Goal: Information Seeking & Learning: Learn about a topic

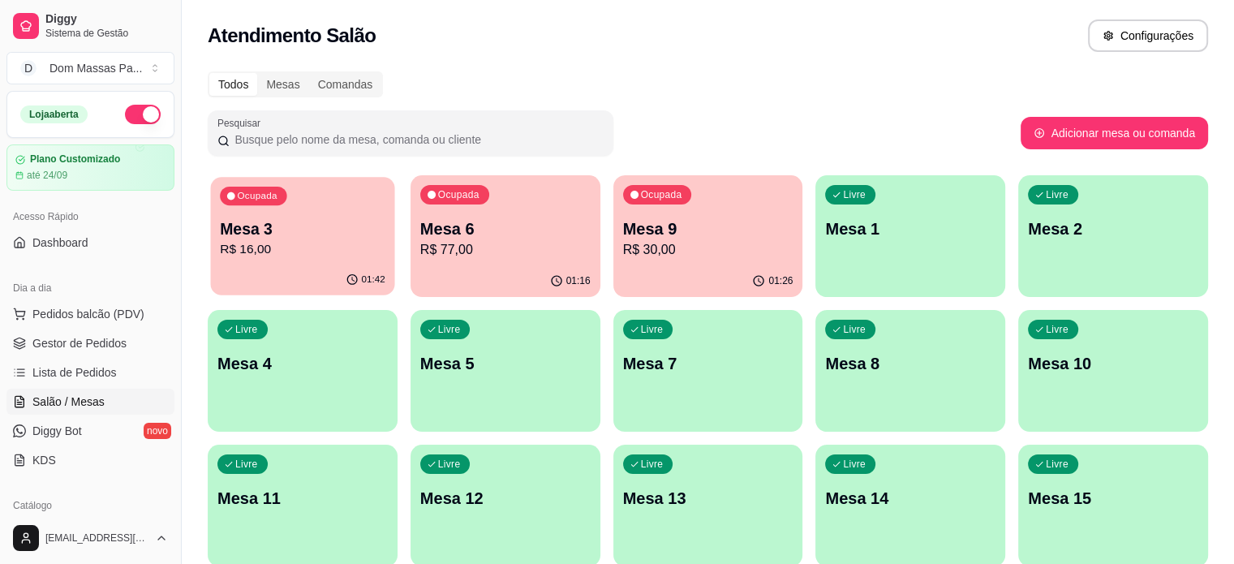
click at [268, 265] on div "01:42" at bounding box center [303, 279] width 184 height 31
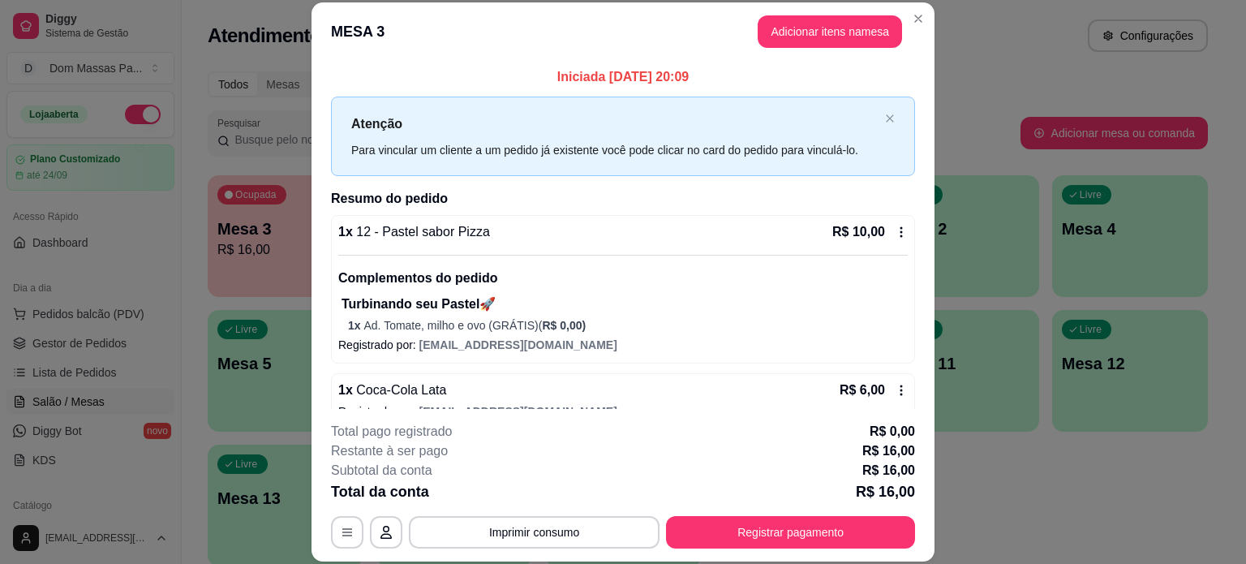
scroll to position [26, 0]
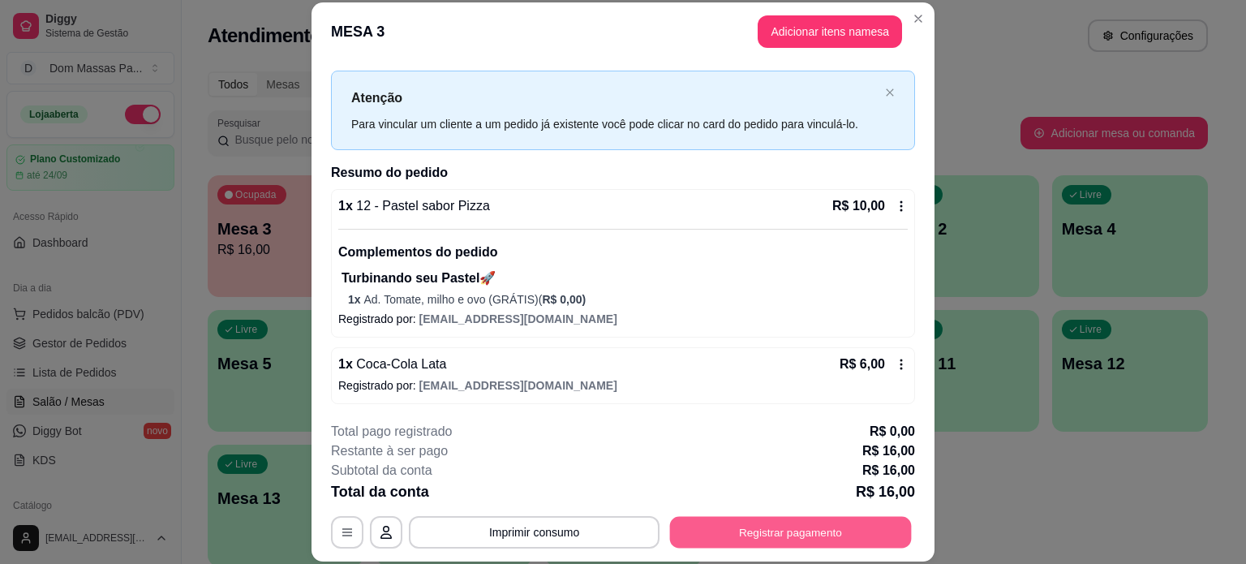
click at [763, 535] on button "Registrar pagamento" at bounding box center [791, 532] width 242 height 32
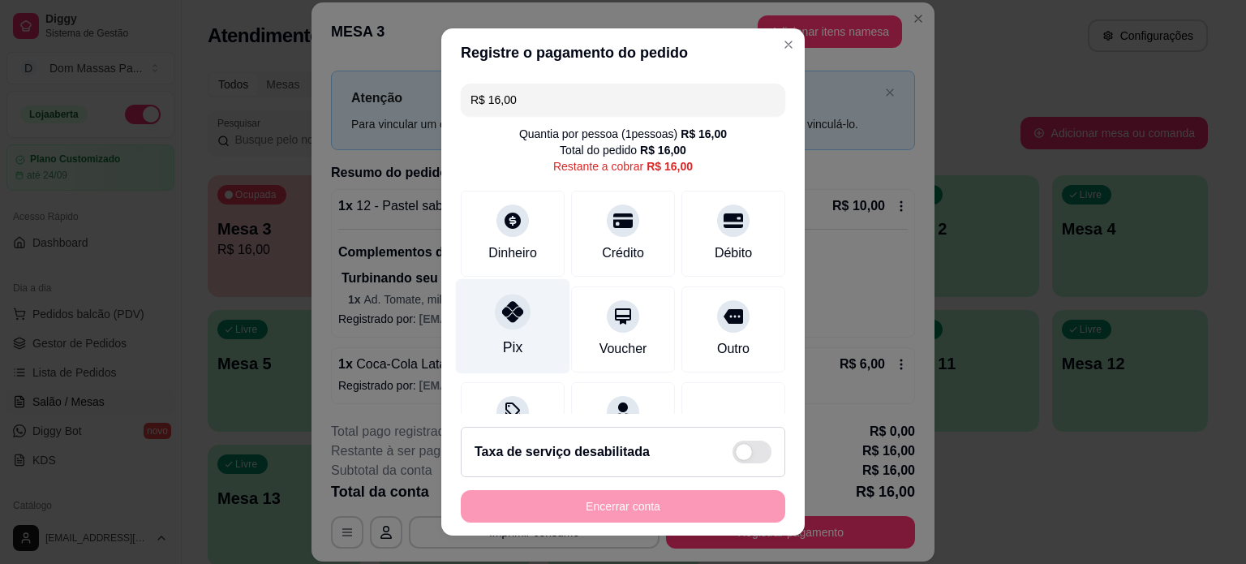
click at [503, 348] on div "Pix" at bounding box center [512, 347] width 19 height 21
type input "R$ 0,00"
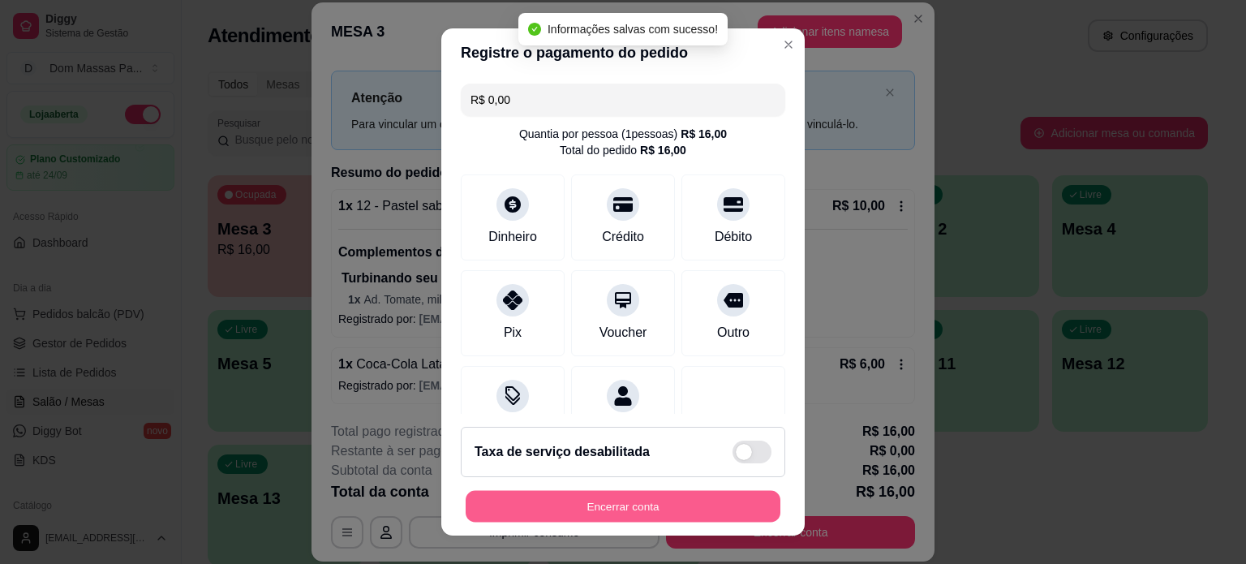
click at [628, 505] on button "Encerrar conta" at bounding box center [623, 507] width 315 height 32
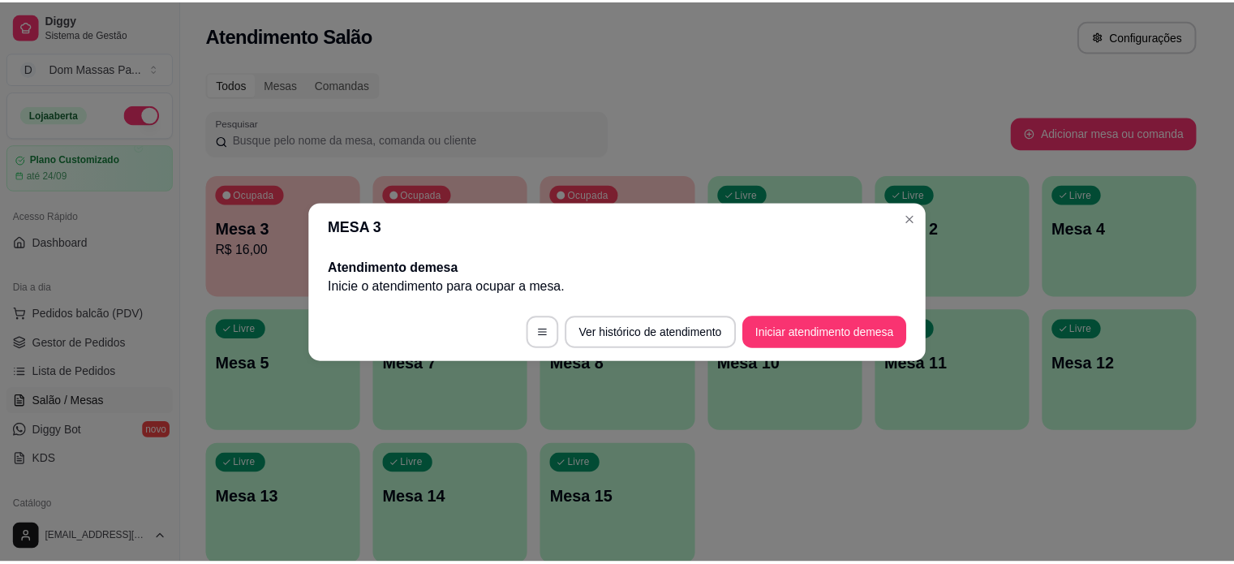
scroll to position [0, 0]
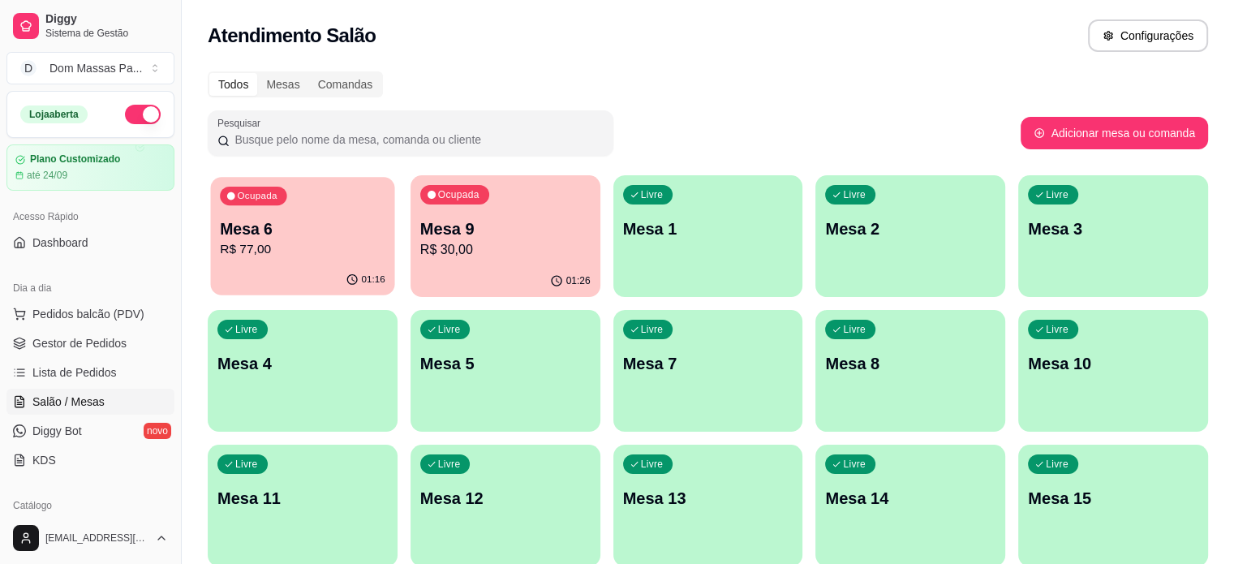
click at [290, 213] on div "Ocupada Mesa 6 R$ 77,00" at bounding box center [303, 221] width 184 height 88
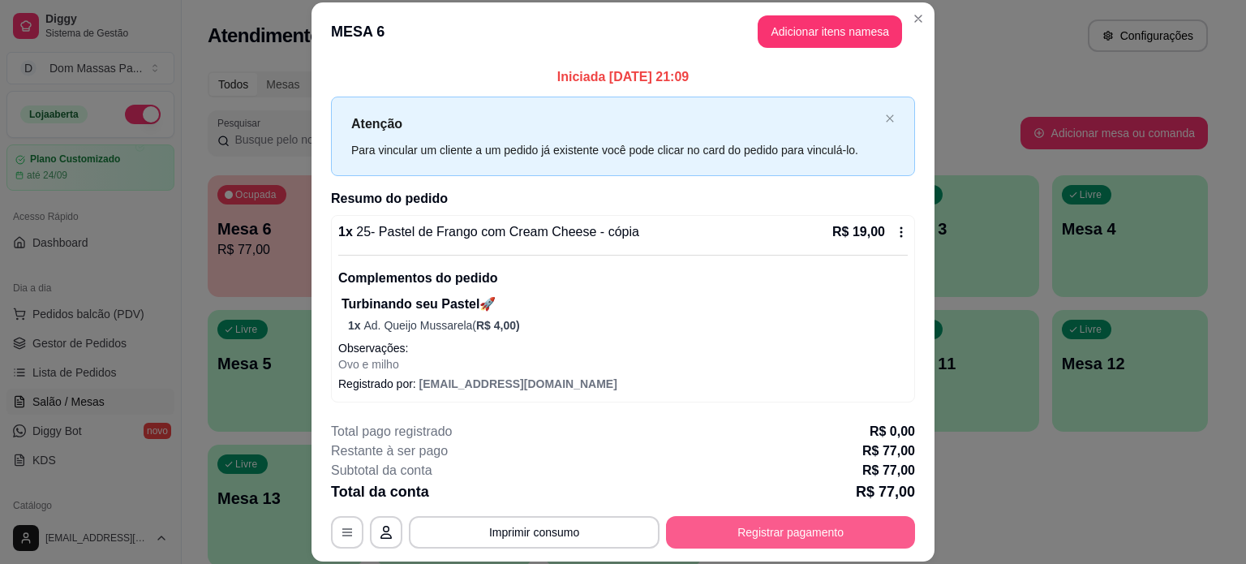
click at [710, 524] on button "Registrar pagamento" at bounding box center [790, 532] width 249 height 32
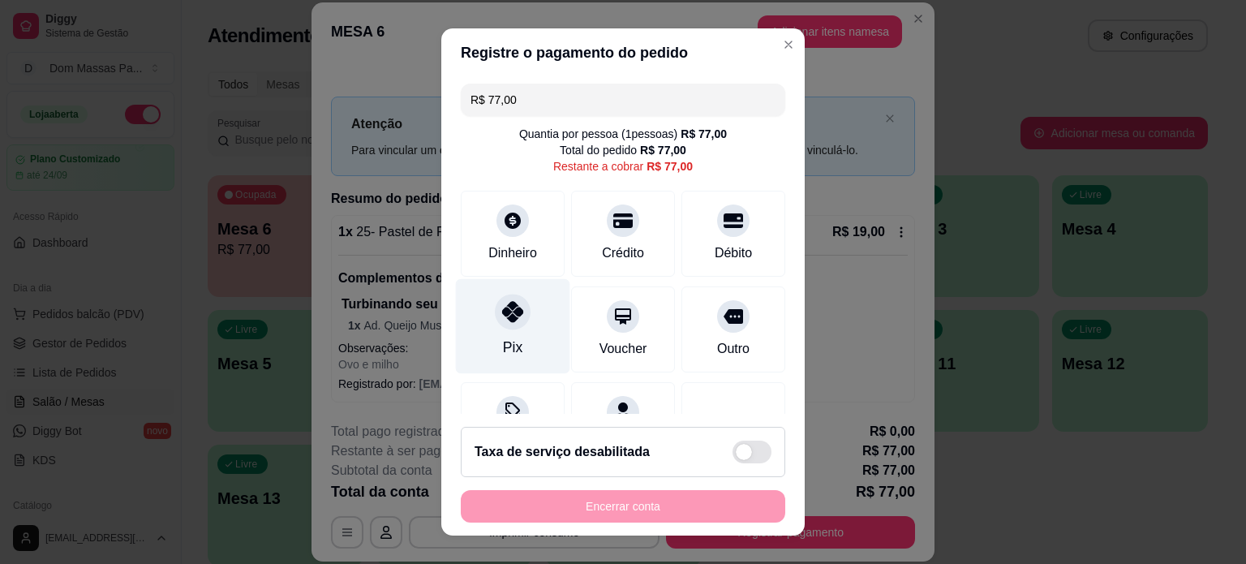
click at [499, 325] on div at bounding box center [513, 312] width 36 height 36
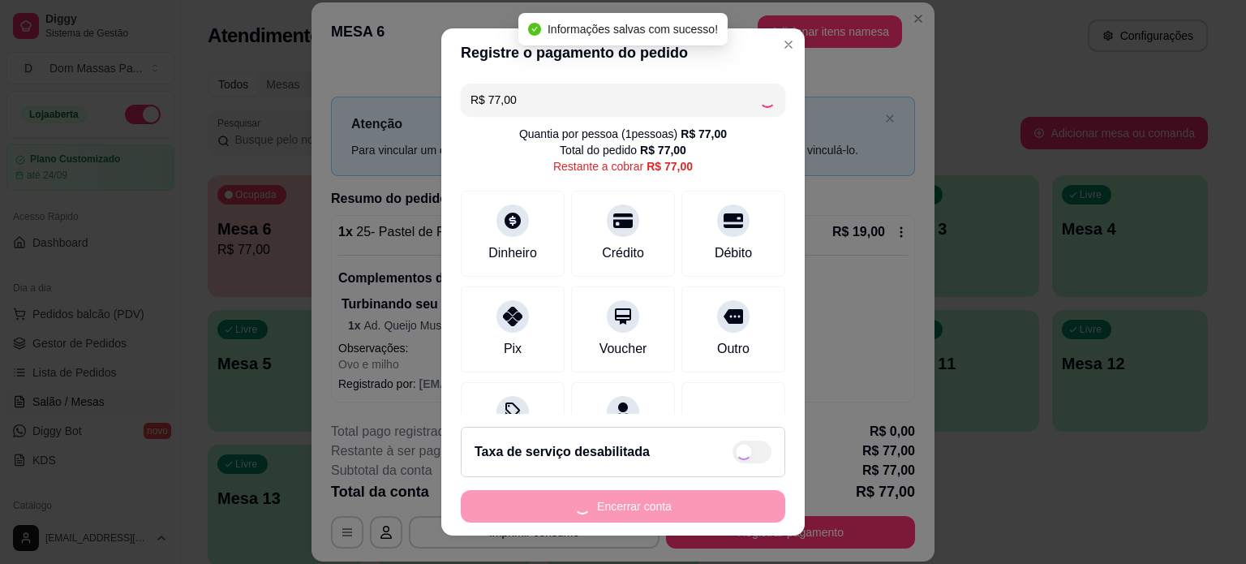
type input "R$ 0,00"
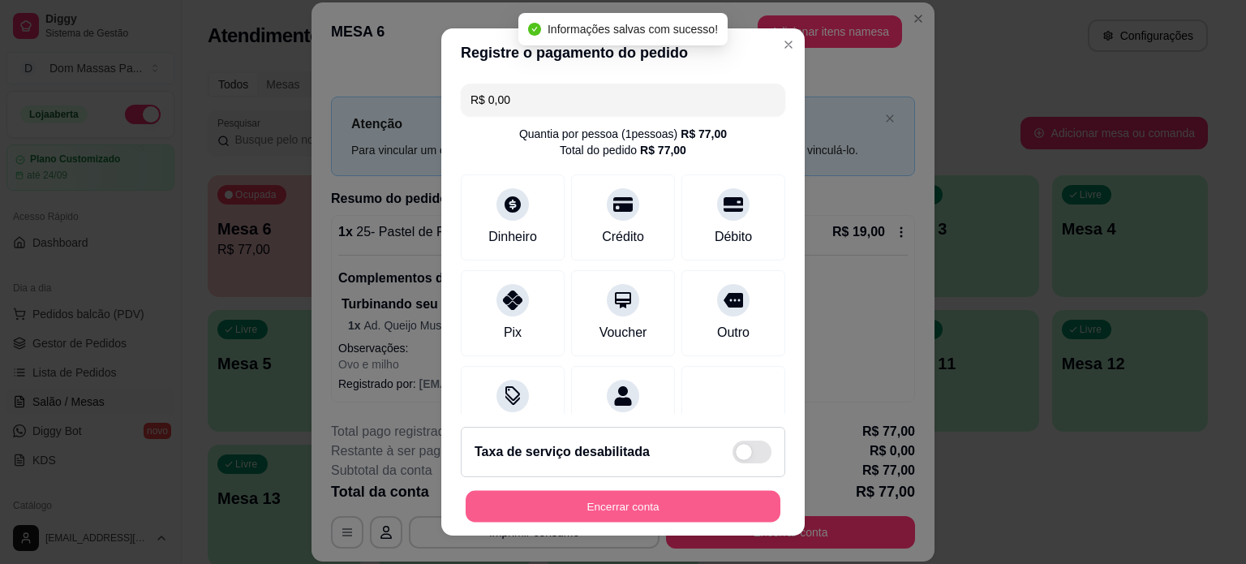
click at [606, 503] on button "Encerrar conta" at bounding box center [623, 507] width 315 height 32
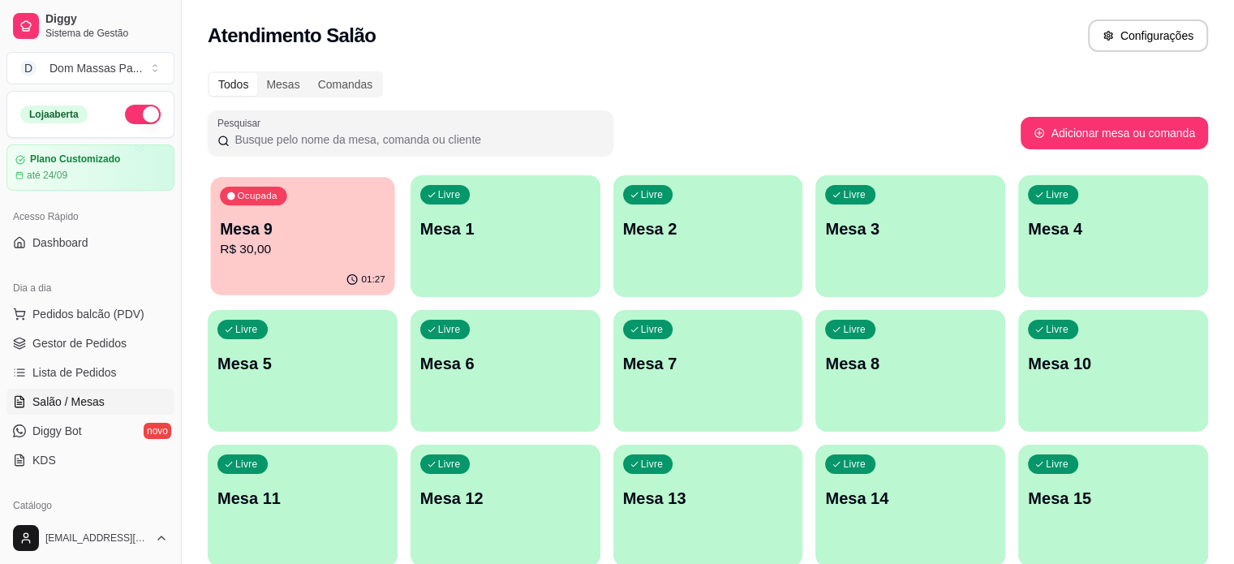
click at [262, 228] on p "Mesa 9" at bounding box center [302, 229] width 165 height 22
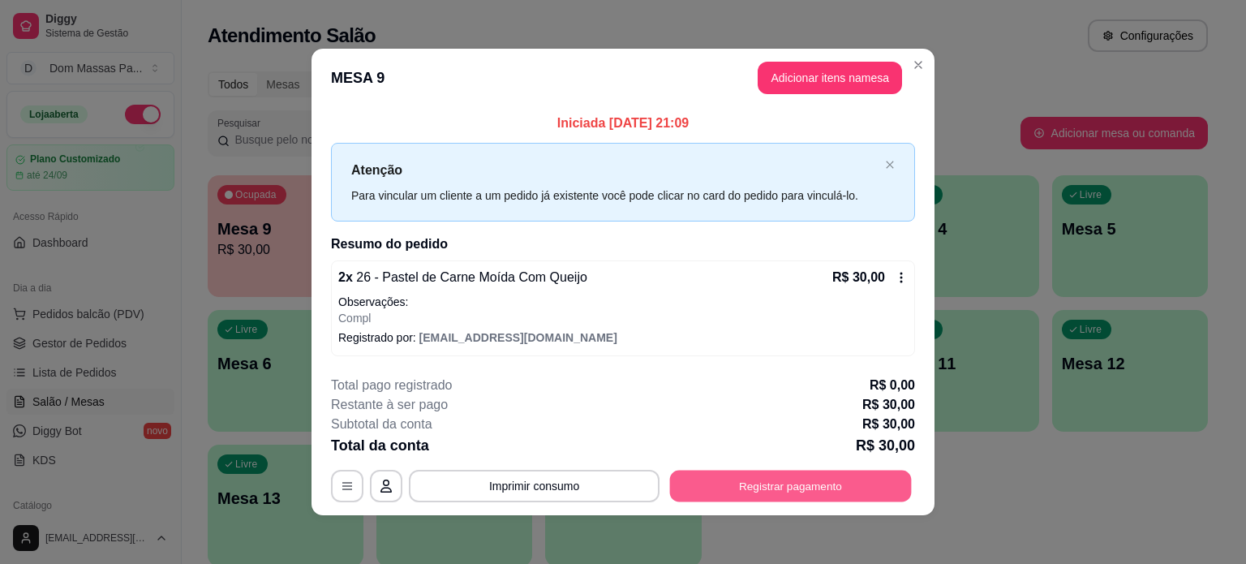
click at [758, 487] on button "Registrar pagamento" at bounding box center [791, 486] width 242 height 32
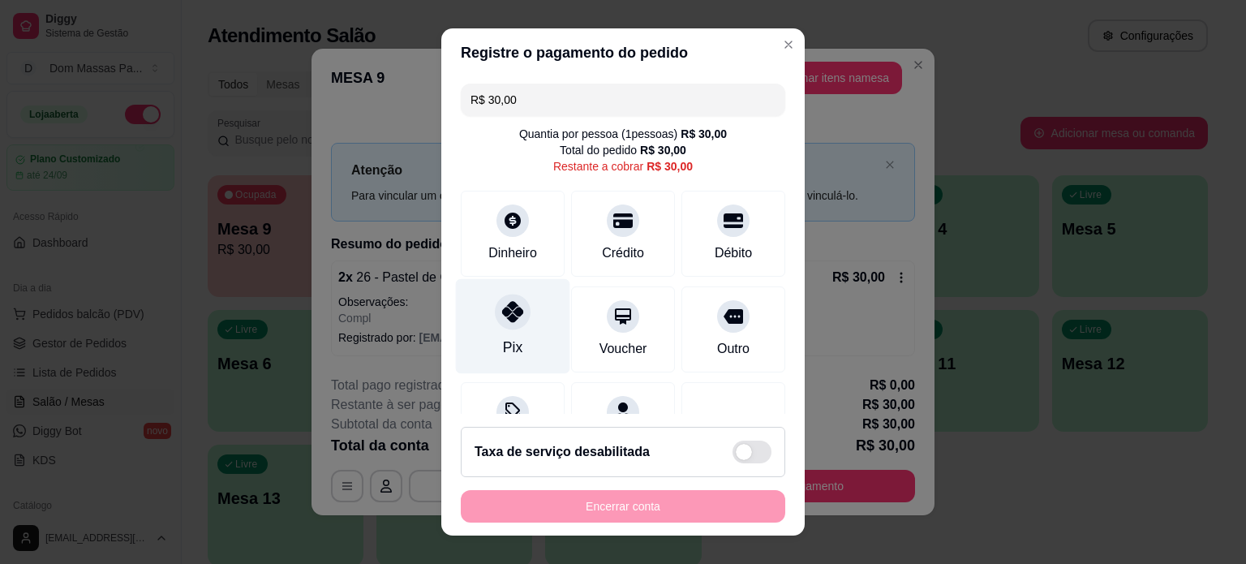
click at [487, 338] on div "Pix" at bounding box center [513, 325] width 114 height 95
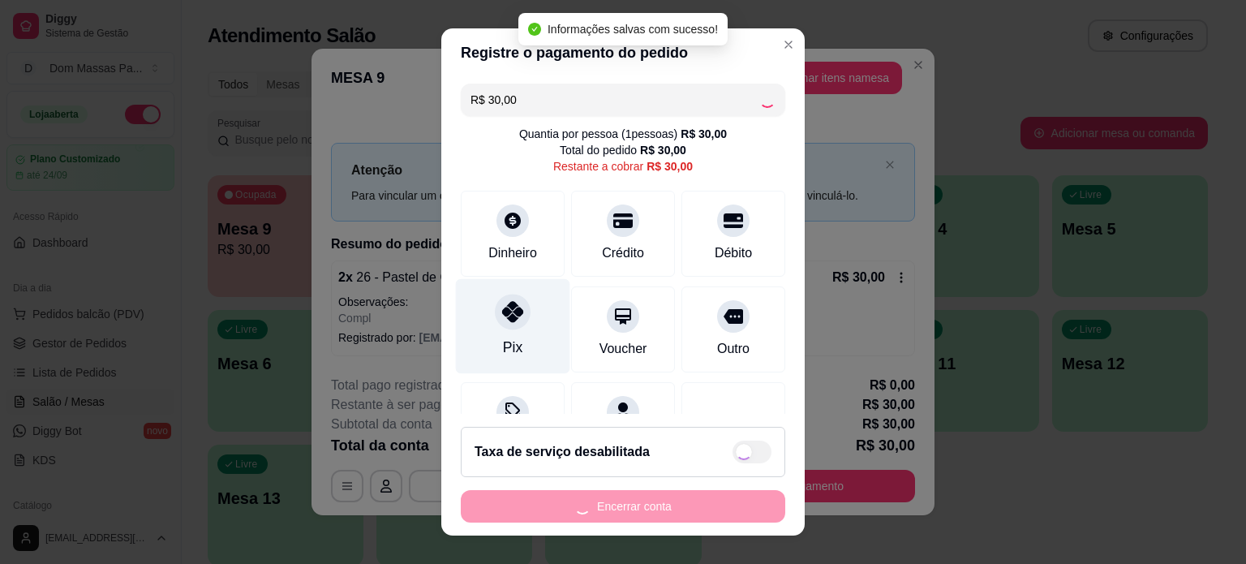
type input "R$ 0,00"
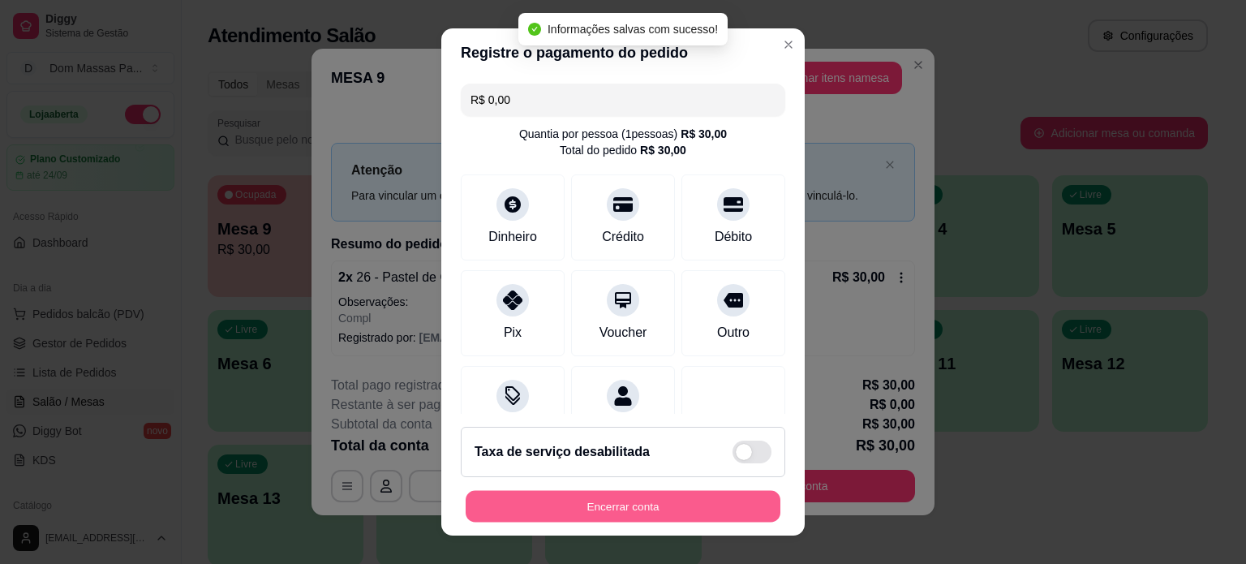
click at [585, 501] on button "Encerrar conta" at bounding box center [623, 507] width 315 height 32
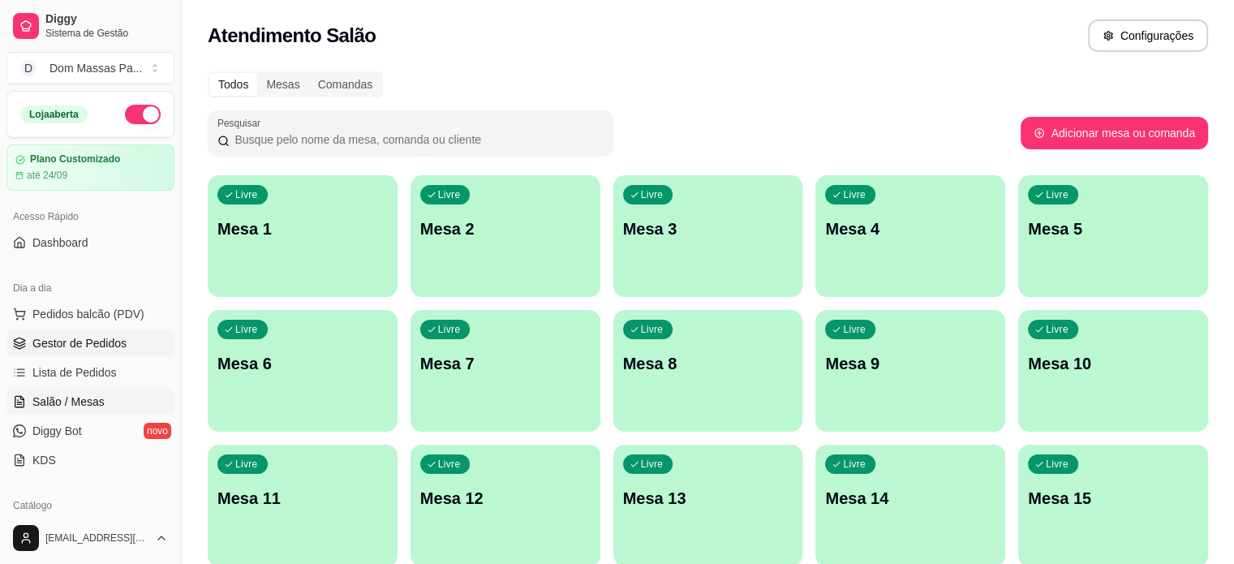
click at [98, 344] on span "Gestor de Pedidos" at bounding box center [79, 343] width 94 height 16
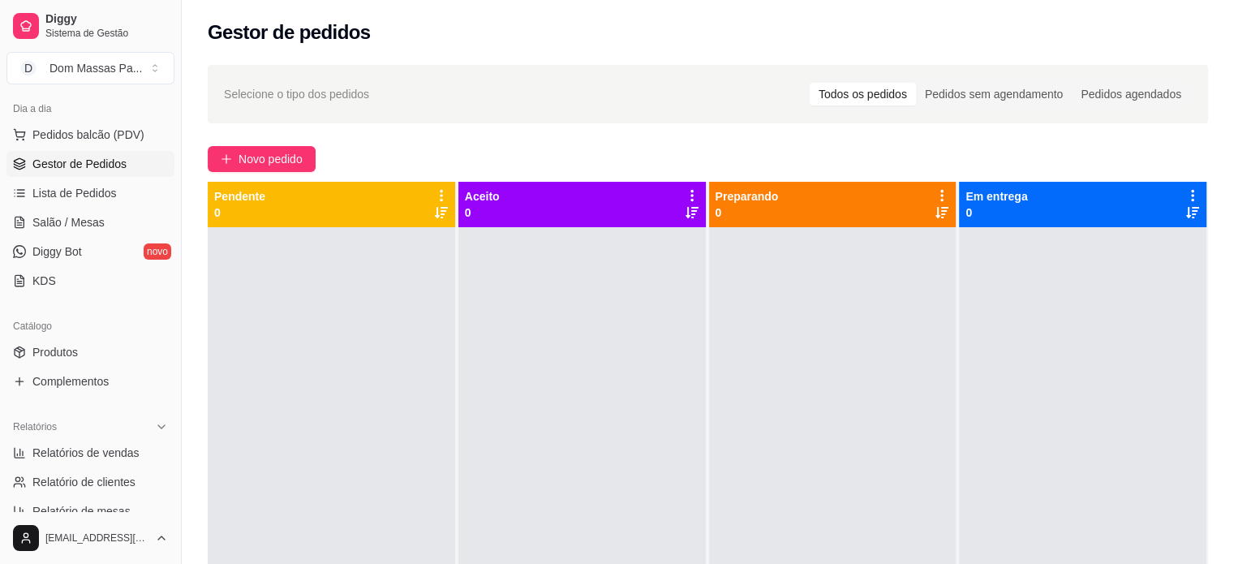
scroll to position [195, 0]
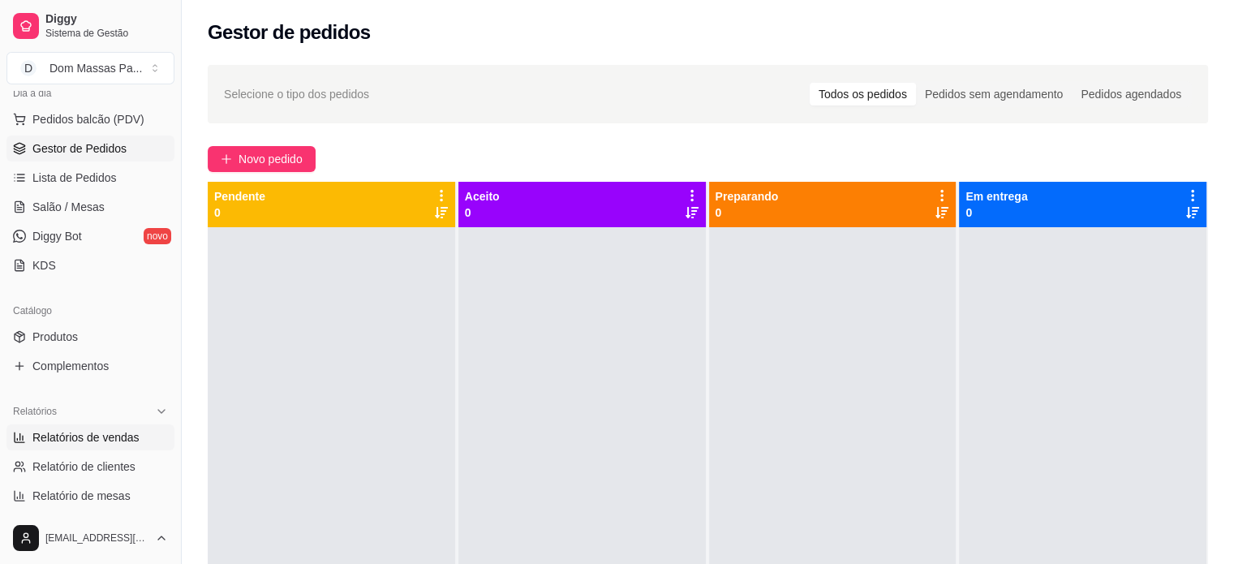
click at [67, 437] on span "Relatórios de vendas" at bounding box center [85, 437] width 107 height 16
select select "ALL"
select select "0"
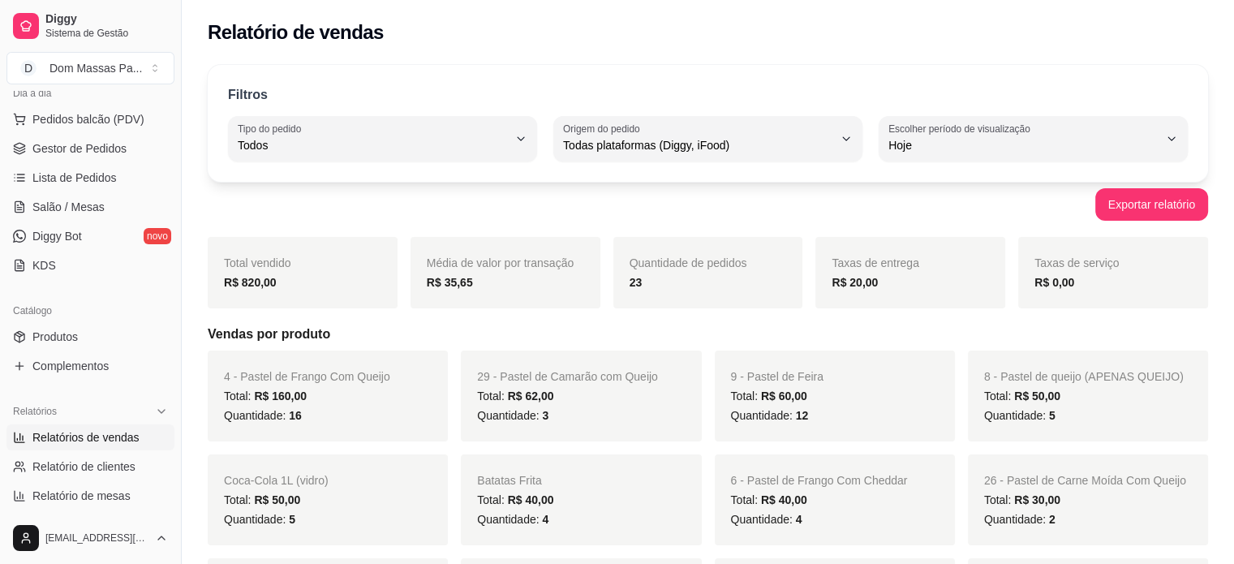
drag, startPoint x: 67, startPoint y: 437, endPoint x: 24, endPoint y: 307, distance: 136.7
drag, startPoint x: 24, startPoint y: 307, endPoint x: 71, endPoint y: 474, distance: 172.8
click at [71, 474] on link "Relatório de clientes" at bounding box center [90, 466] width 168 height 26
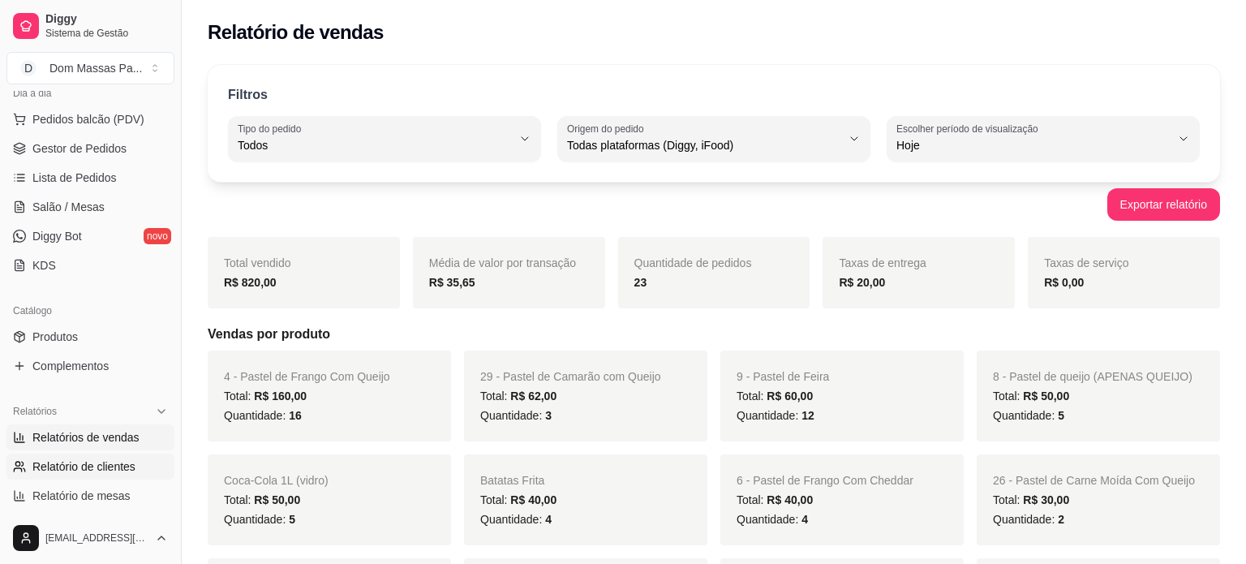
select select "30"
select select "HIGHEST_TOTAL_SPENT_WITH_ORDERS"
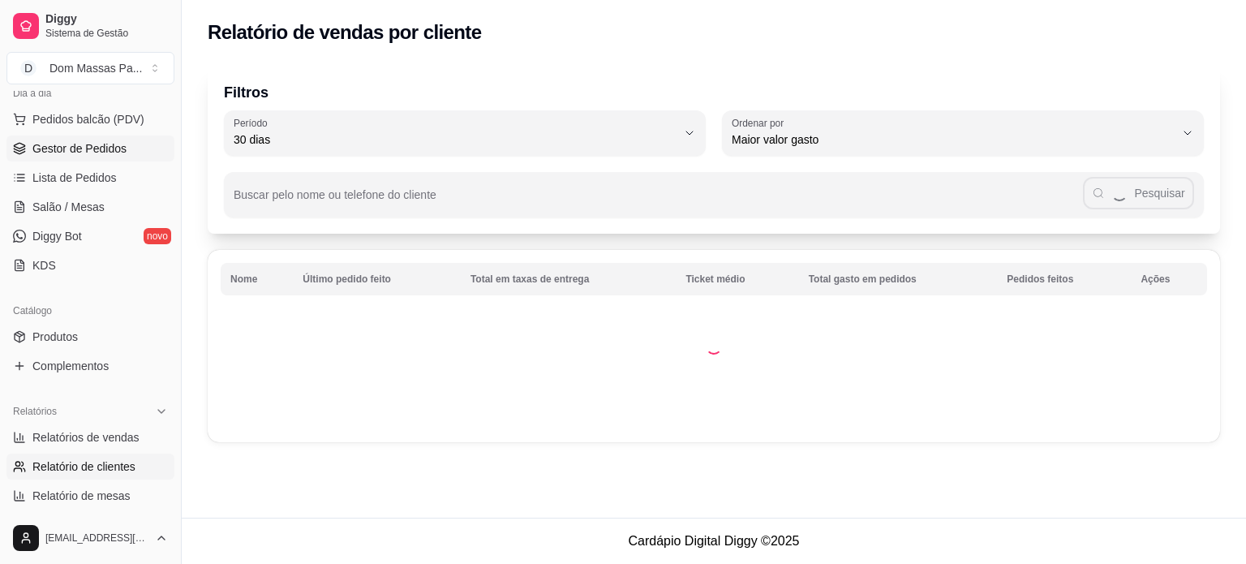
click at [79, 152] on span "Gestor de Pedidos" at bounding box center [79, 148] width 94 height 16
